Goal: Task Accomplishment & Management: Manage account settings

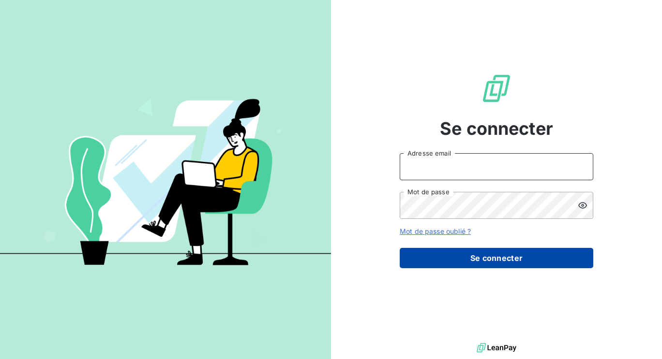
type input "[PERSON_NAME][EMAIL_ADDRESS][DOMAIN_NAME]"
click at [506, 264] on button "Se connecter" at bounding box center [495, 258] width 193 height 20
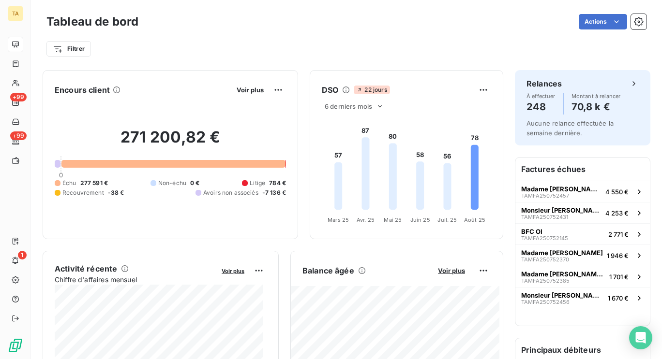
scroll to position [162, 0]
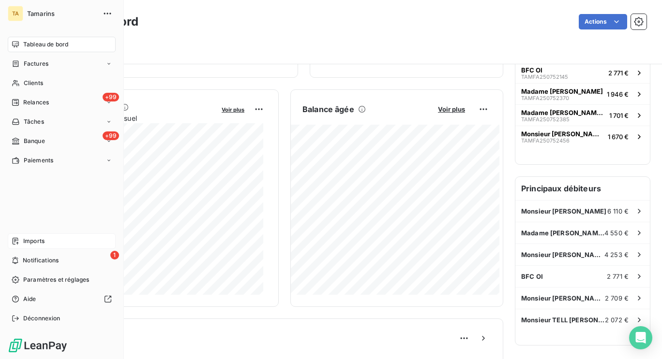
click at [28, 243] on span "Imports" at bounding box center [33, 241] width 21 height 9
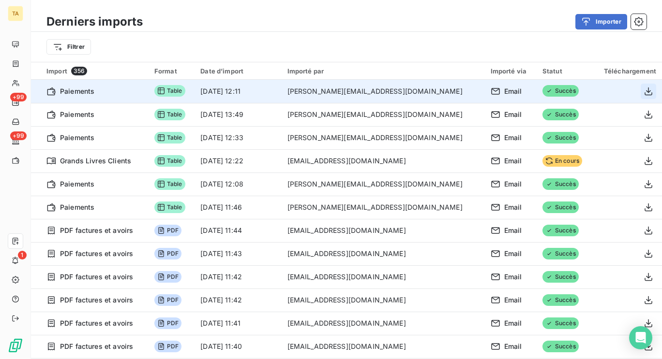
click at [641, 96] on button "button" at bounding box center [647, 91] width 15 height 15
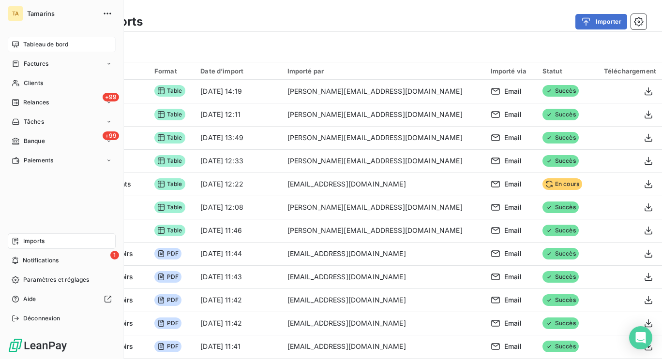
click at [15, 47] on icon at bounding box center [16, 45] width 8 height 8
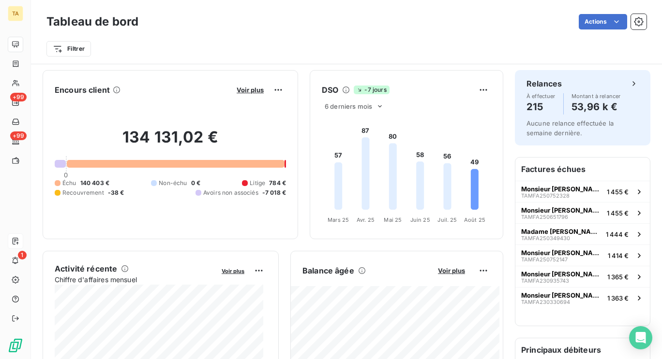
scroll to position [162, 0]
